Goal: Task Accomplishment & Management: Use online tool/utility

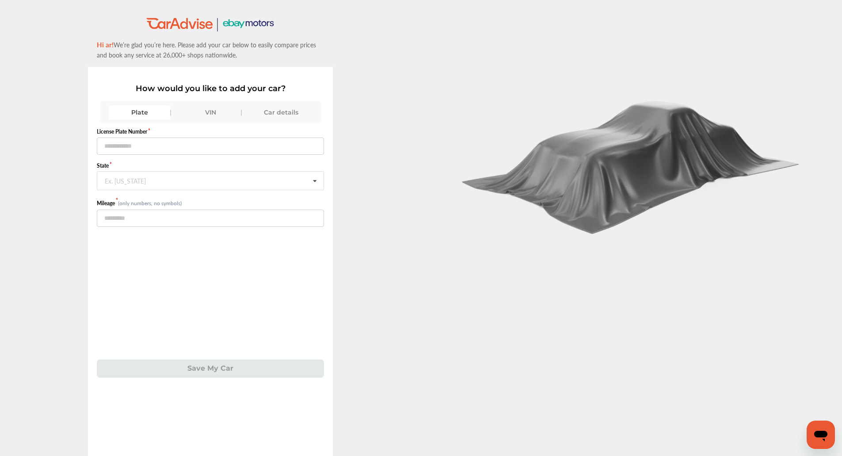
click at [213, 110] on div "VIN" at bounding box center [210, 112] width 62 height 14
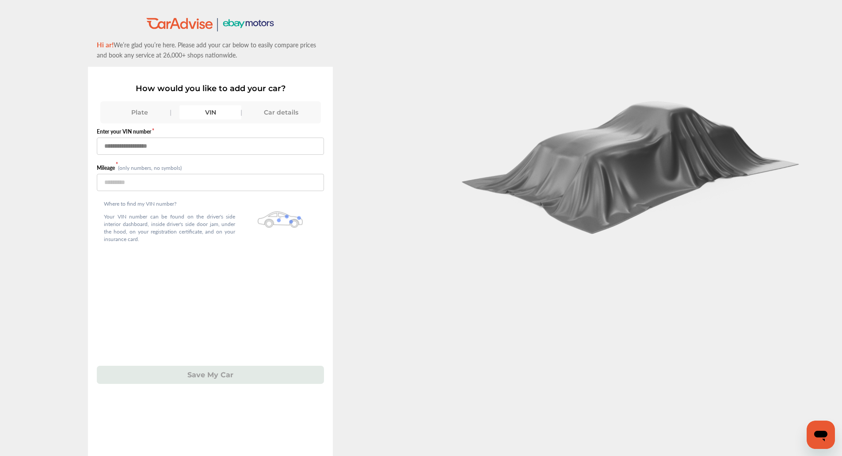
click at [188, 152] on input "text" at bounding box center [210, 145] width 227 height 17
type input "*"
click at [447, 379] on div at bounding box center [631, 247] width 421 height 494
